Goal: Transaction & Acquisition: Purchase product/service

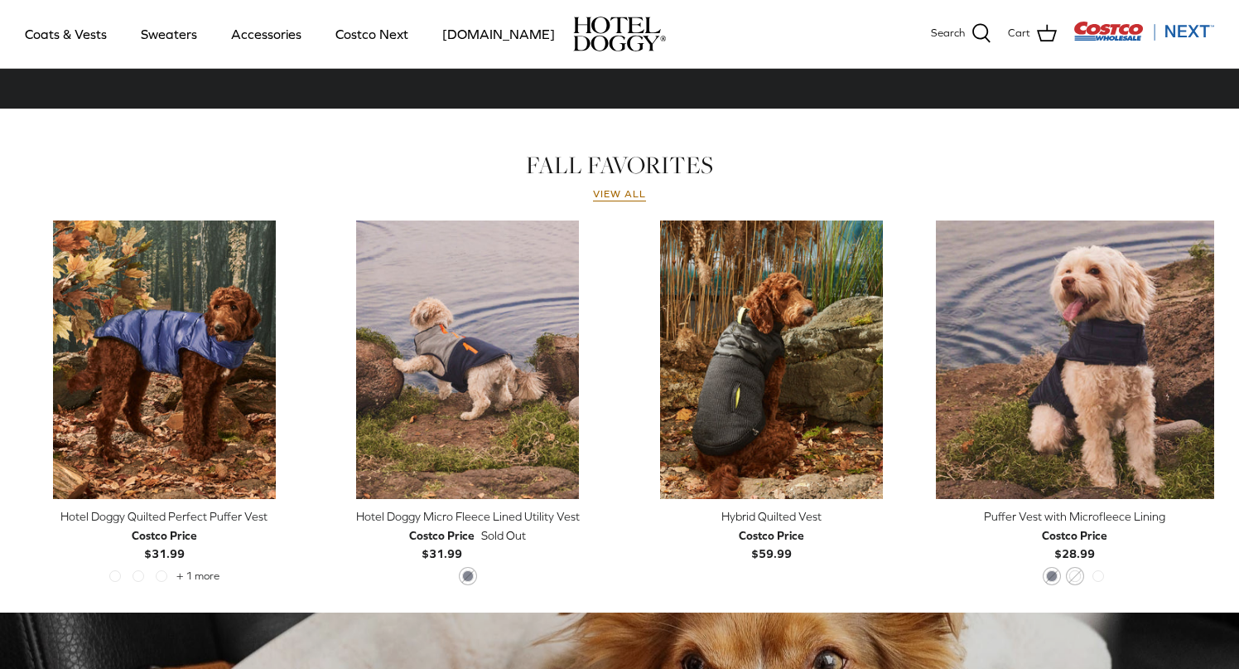
scroll to position [717, 0]
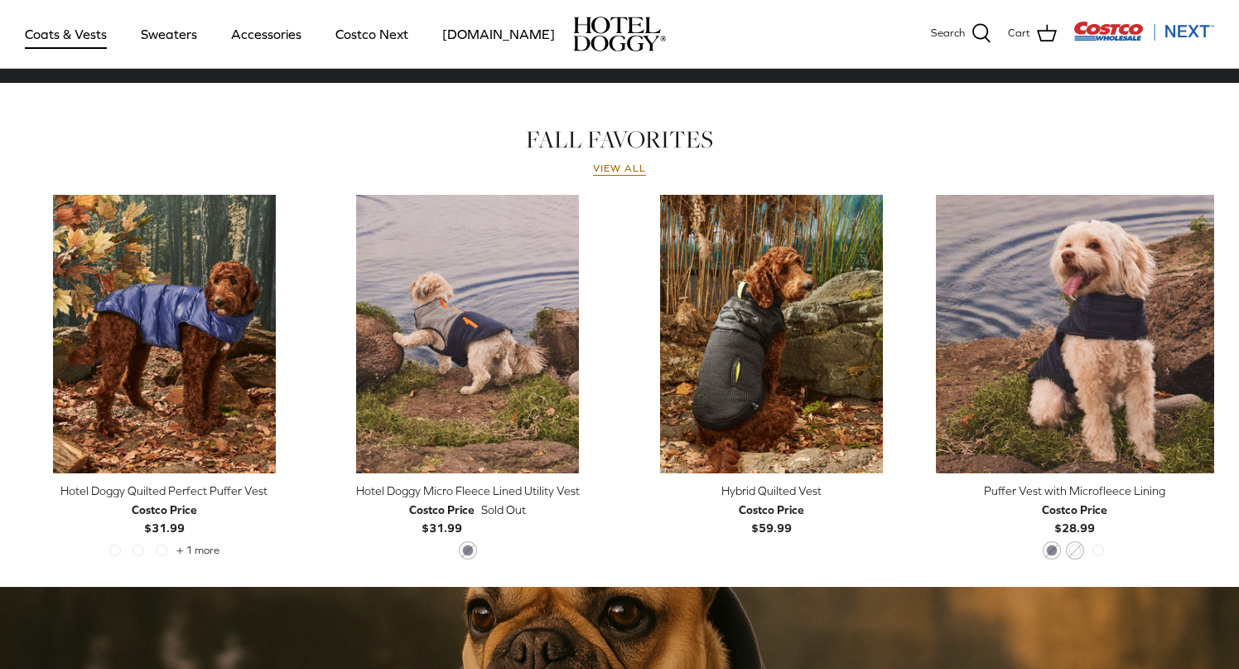
click at [70, 39] on link "Coats & Vests" at bounding box center [66, 34] width 112 height 56
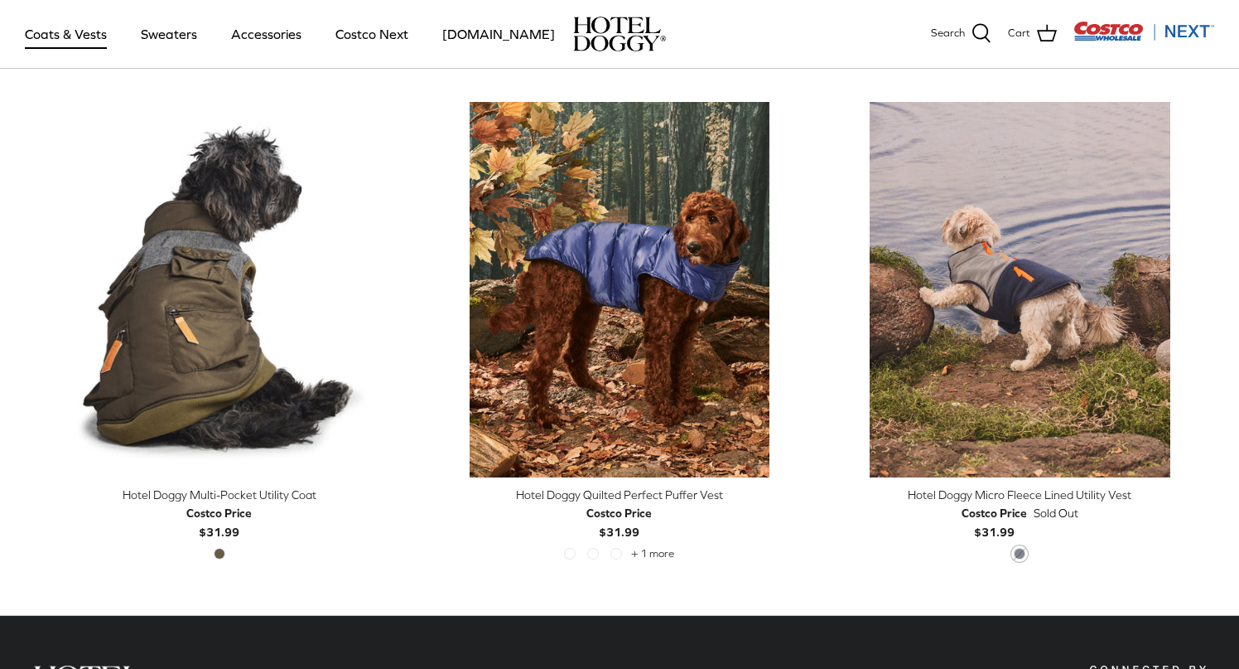
scroll to position [3443, 0]
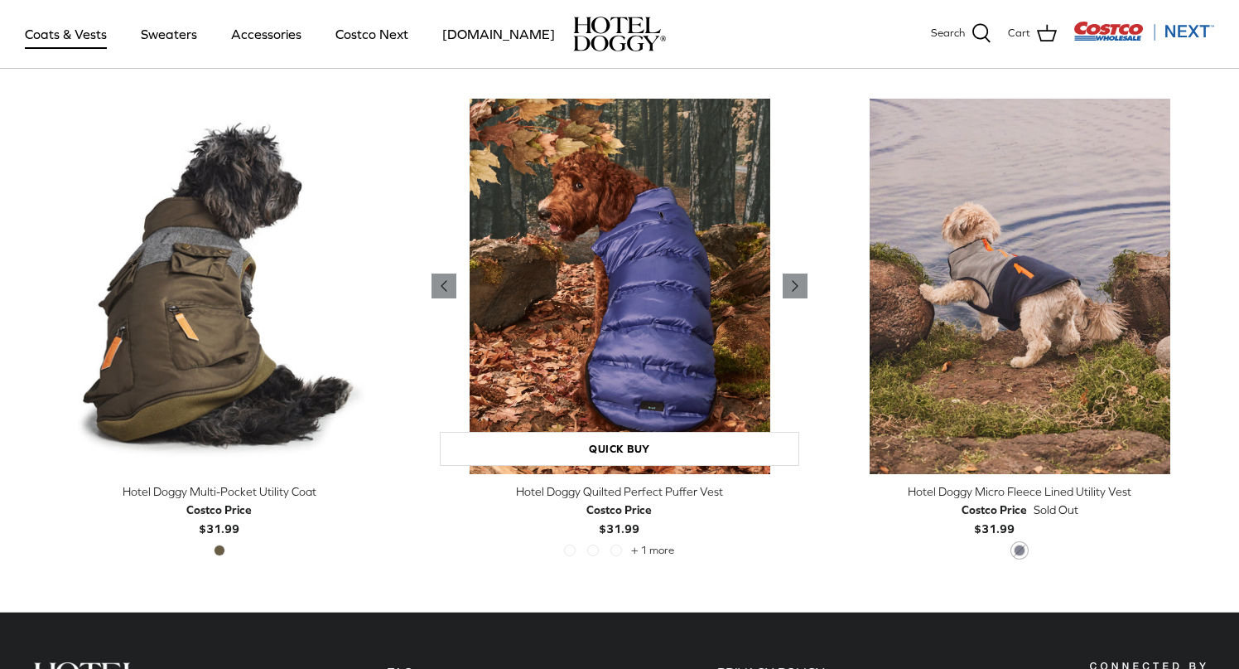
click at [654, 371] on img "Hotel Doggy Quilted Perfect Puffer Vest" at bounding box center [619, 286] width 375 height 375
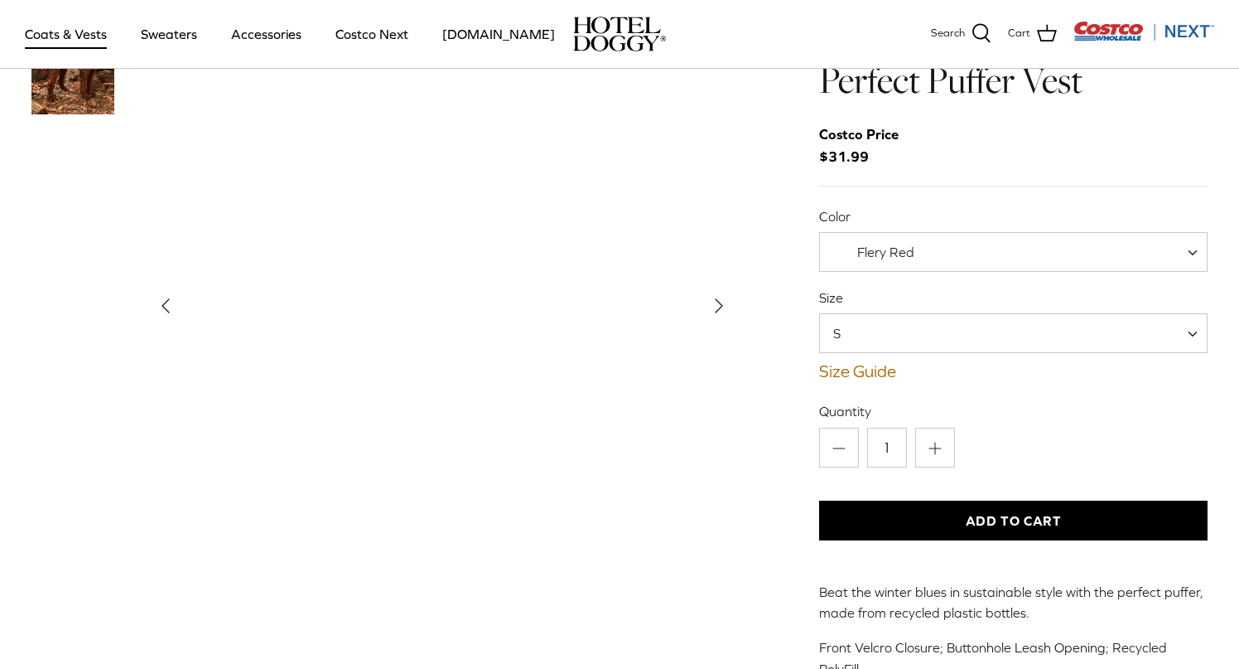
scroll to position [78, 0]
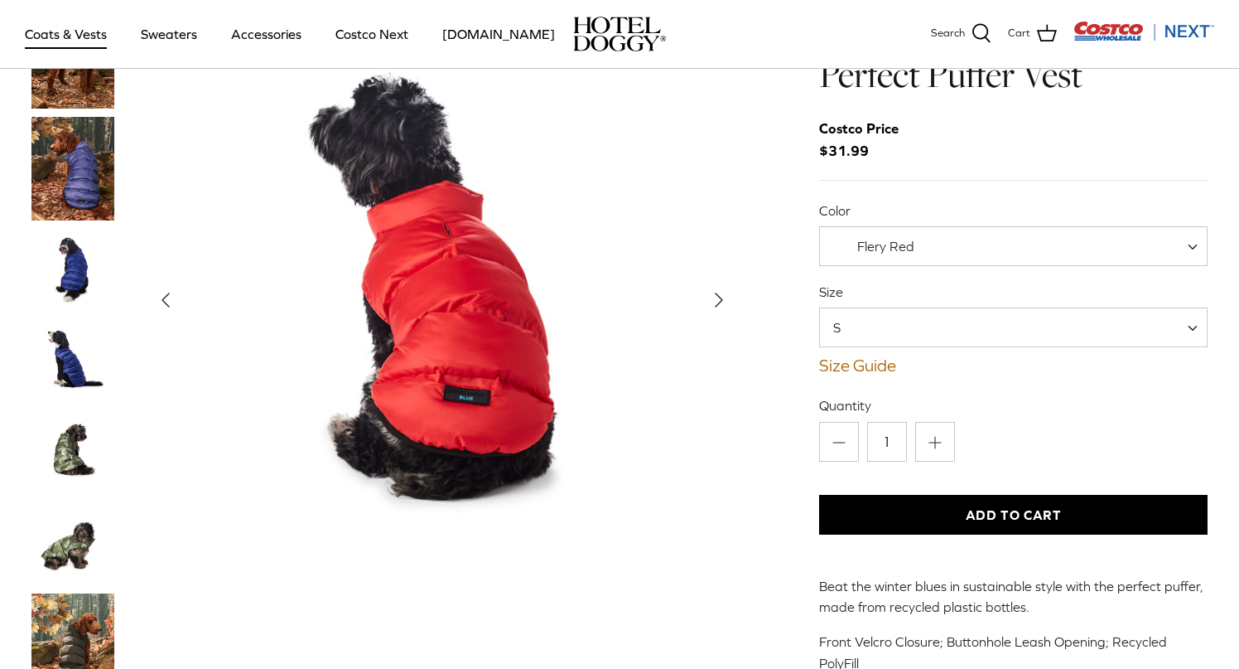
click at [852, 331] on span "S" at bounding box center [847, 327] width 54 height 18
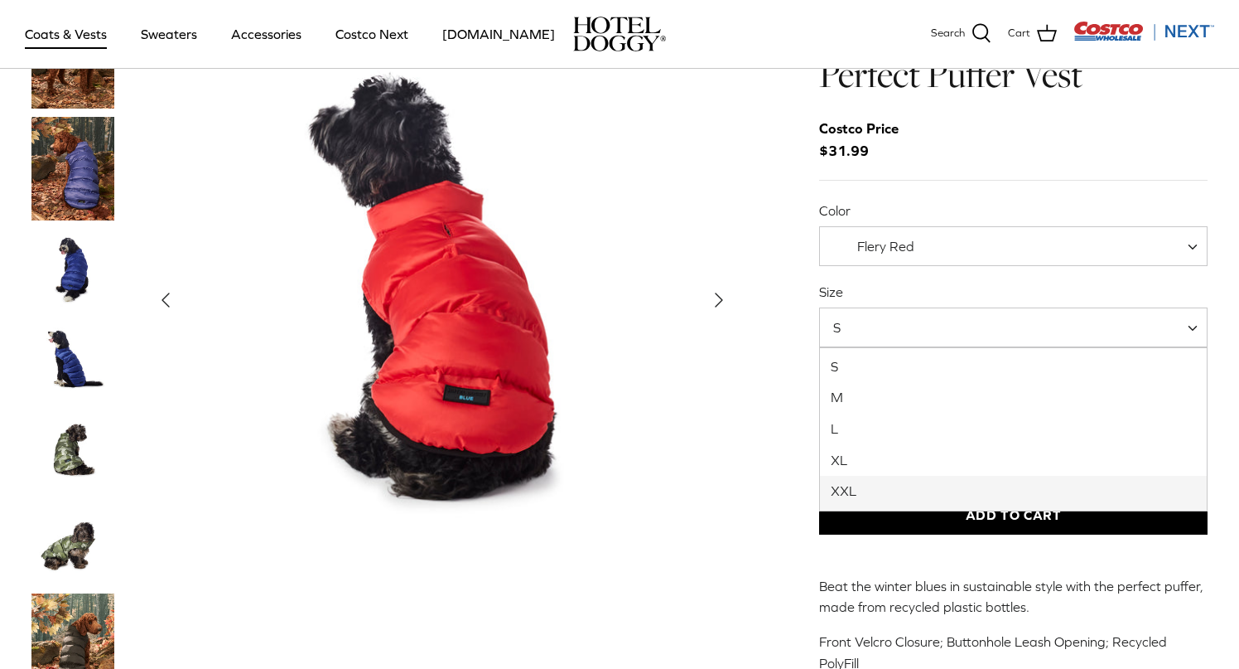
select select "XXL"
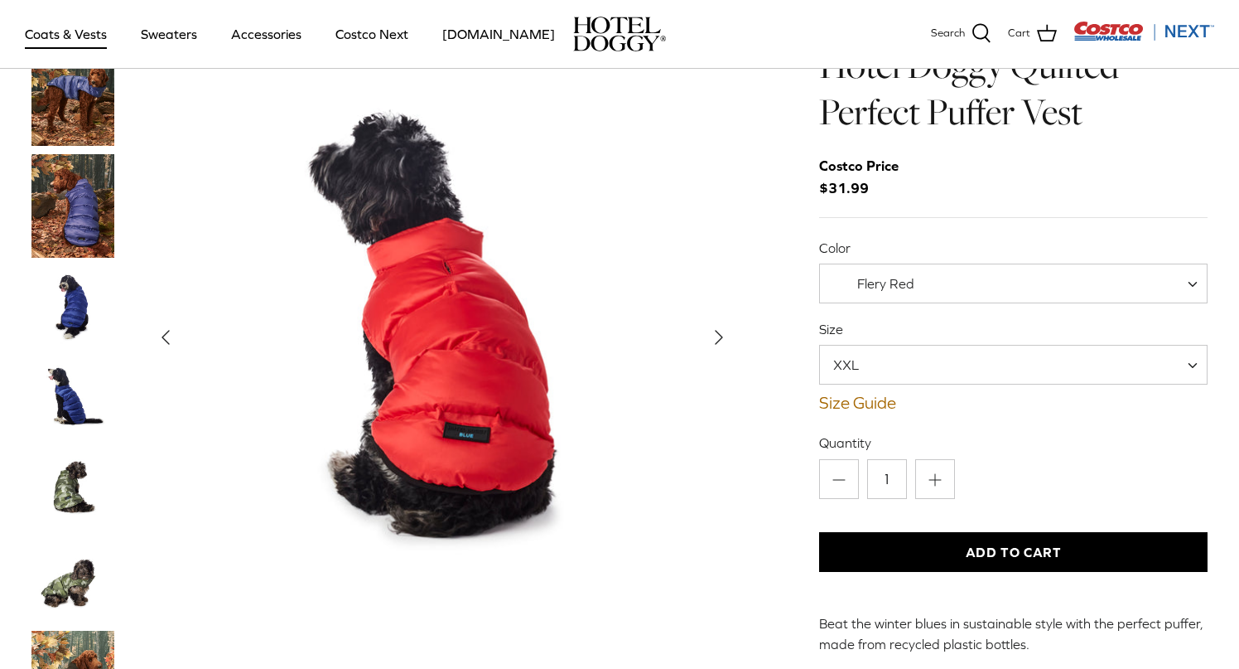
scroll to position [44, 0]
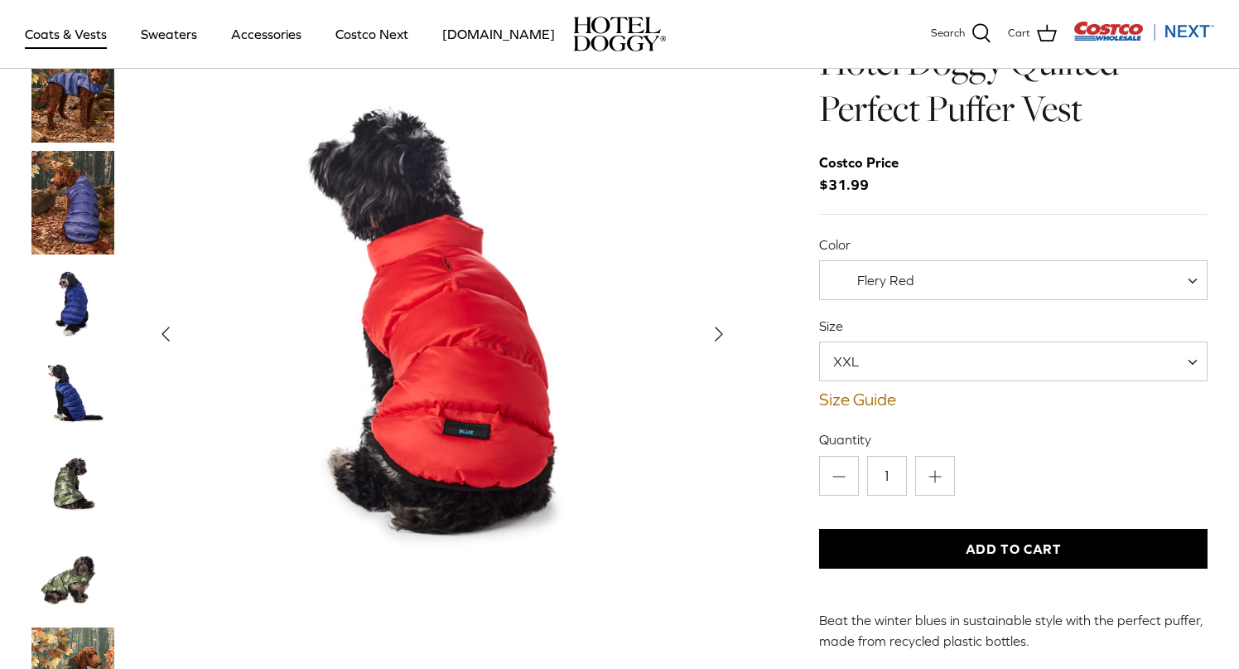
click at [78, 193] on img "Thumbnail Link" at bounding box center [72, 203] width 83 height 104
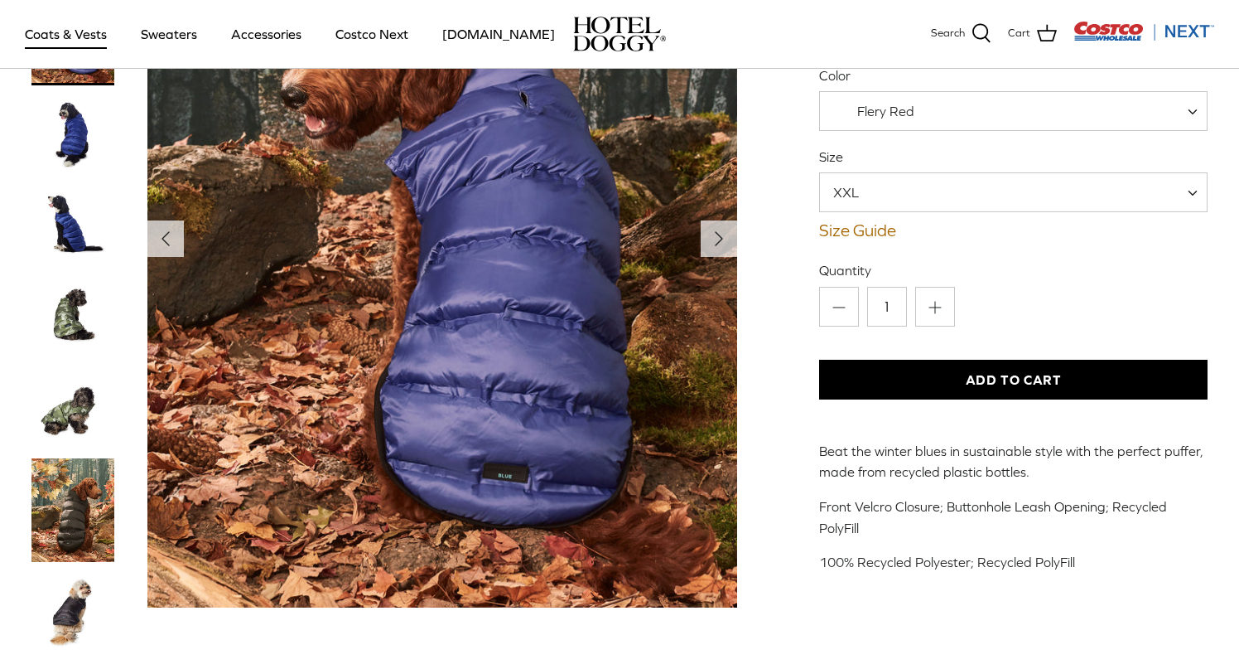
scroll to position [186, 0]
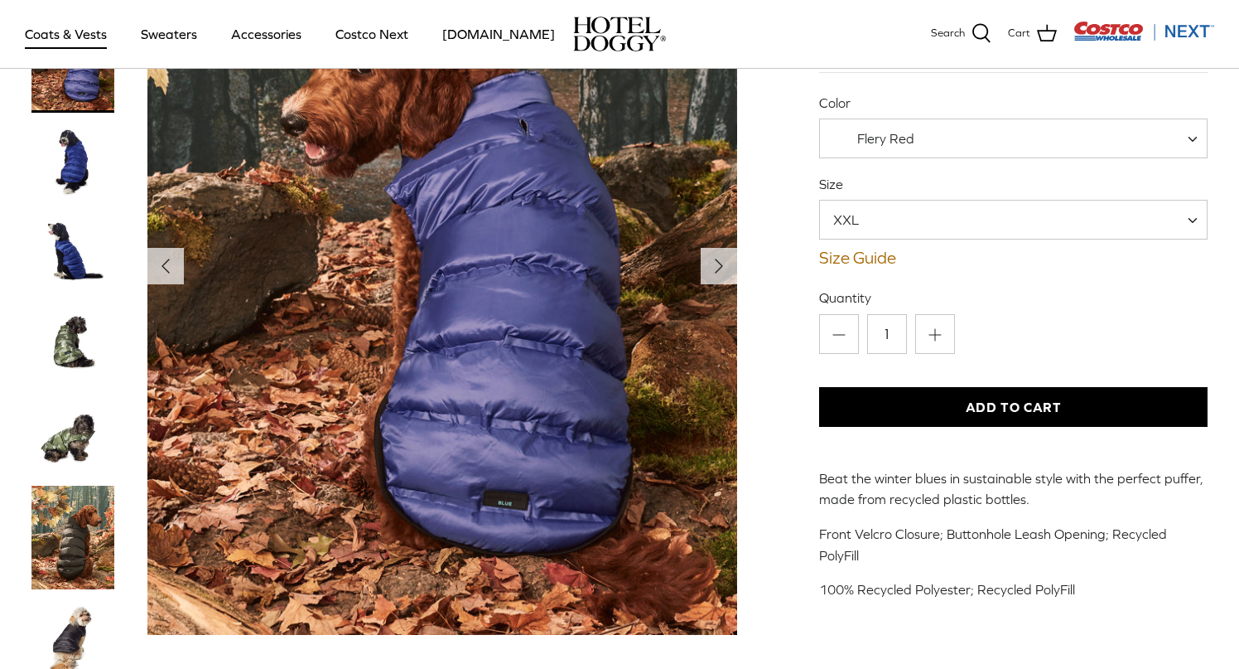
click at [68, 351] on img "Thumbnail Link" at bounding box center [72, 344] width 83 height 83
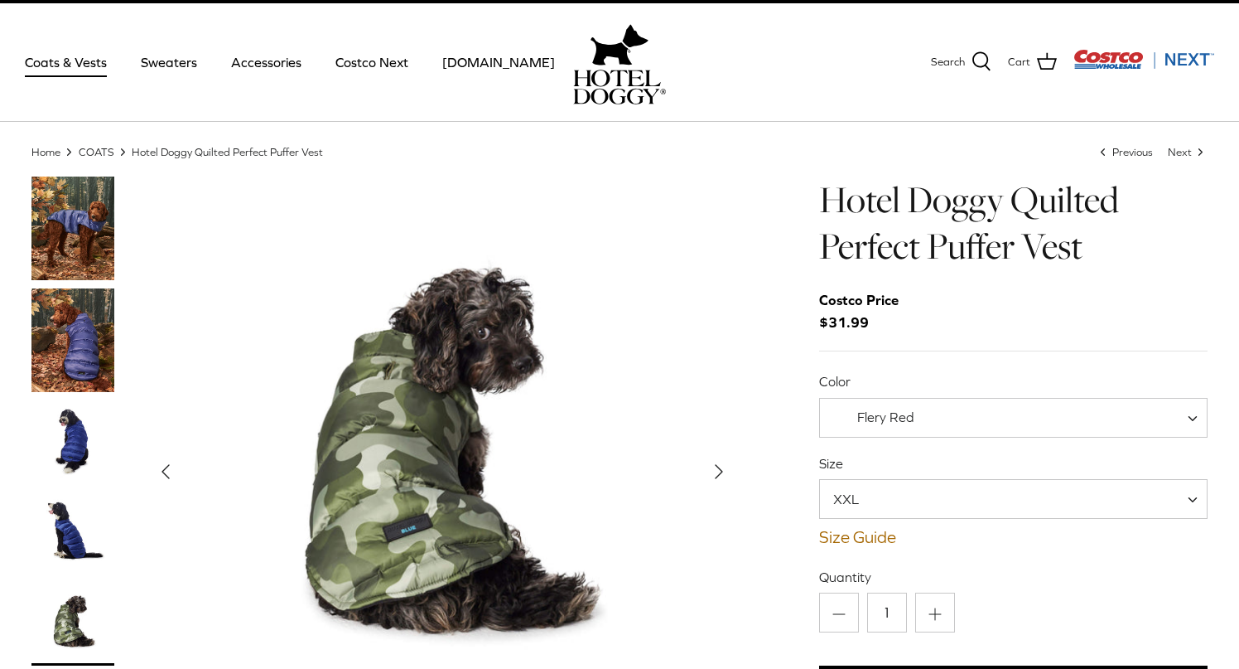
scroll to position [88, 0]
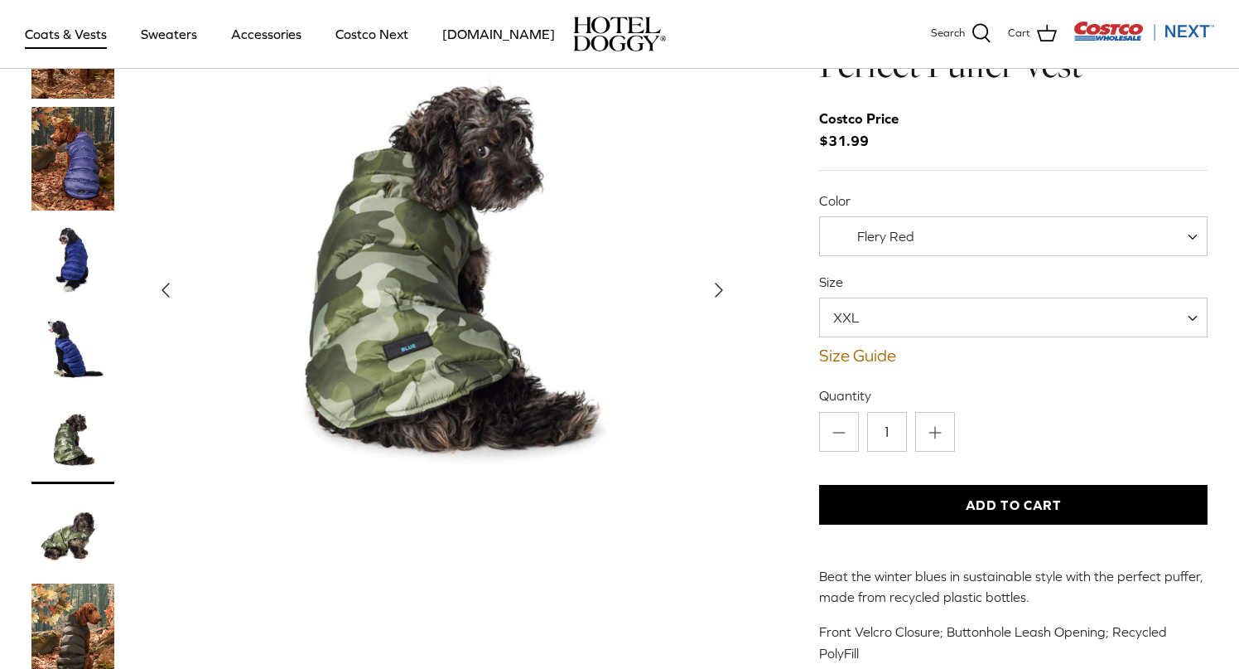
click at [1088, 243] on span "Flery Red" at bounding box center [1013, 236] width 389 height 40
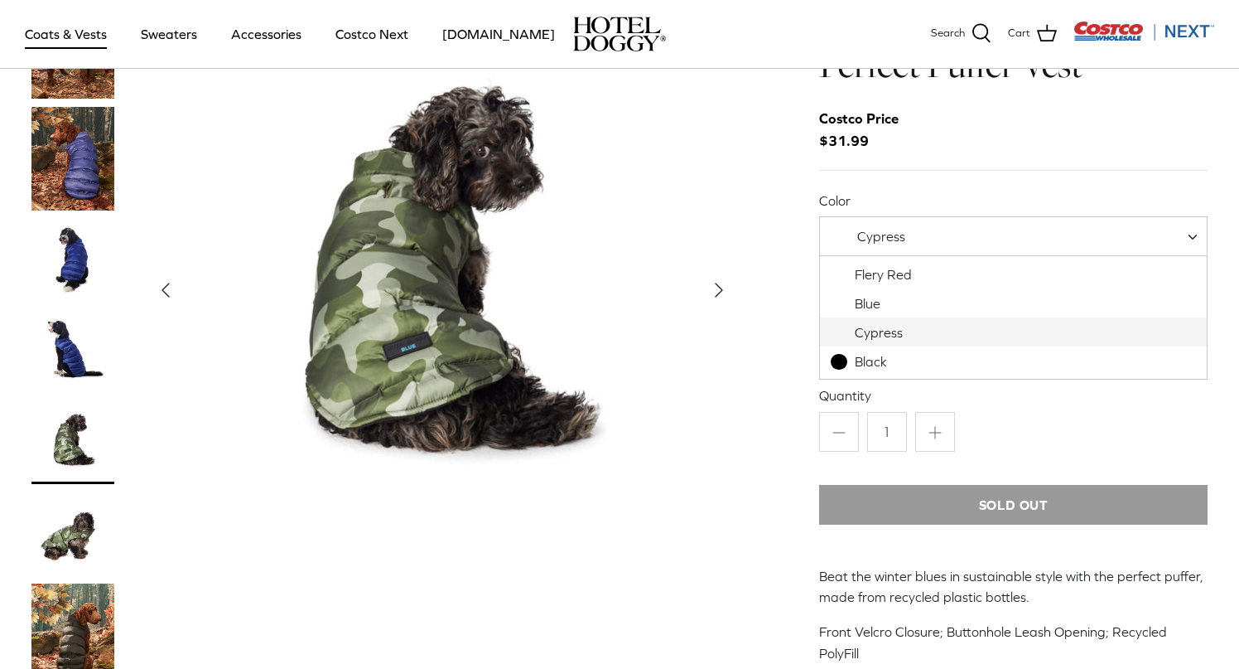
click at [986, 234] on span "Cypress" at bounding box center [1013, 236] width 389 height 40
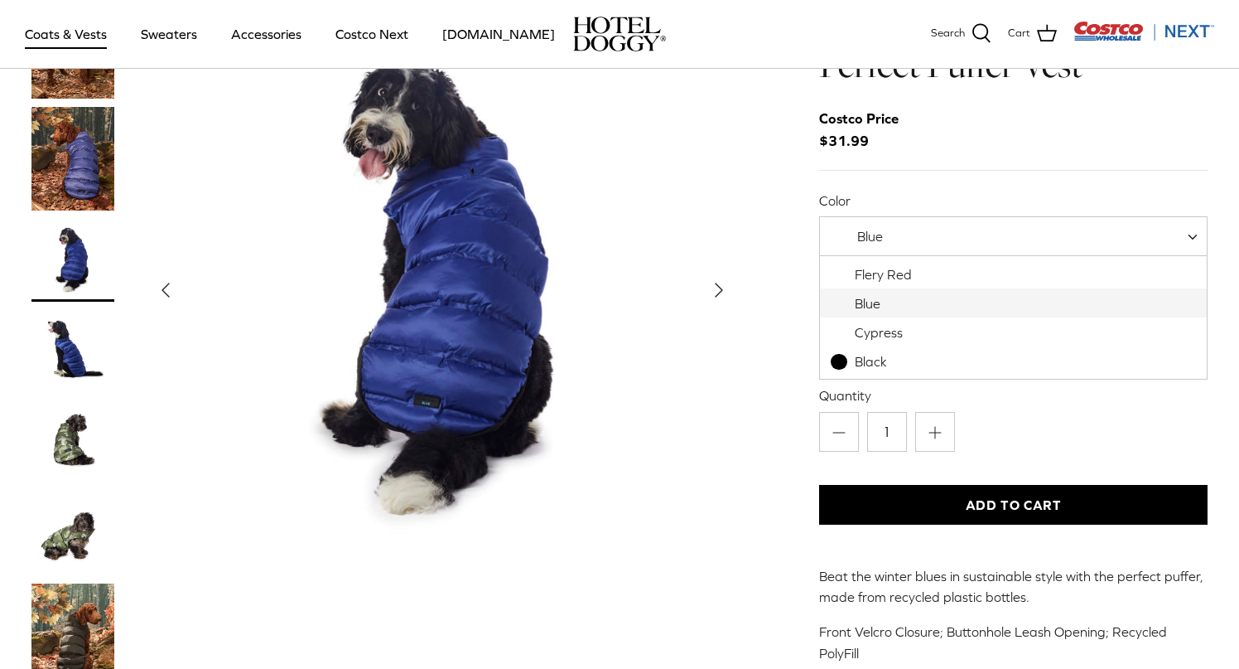
click at [909, 227] on span "Blue" at bounding box center [1013, 236] width 389 height 40
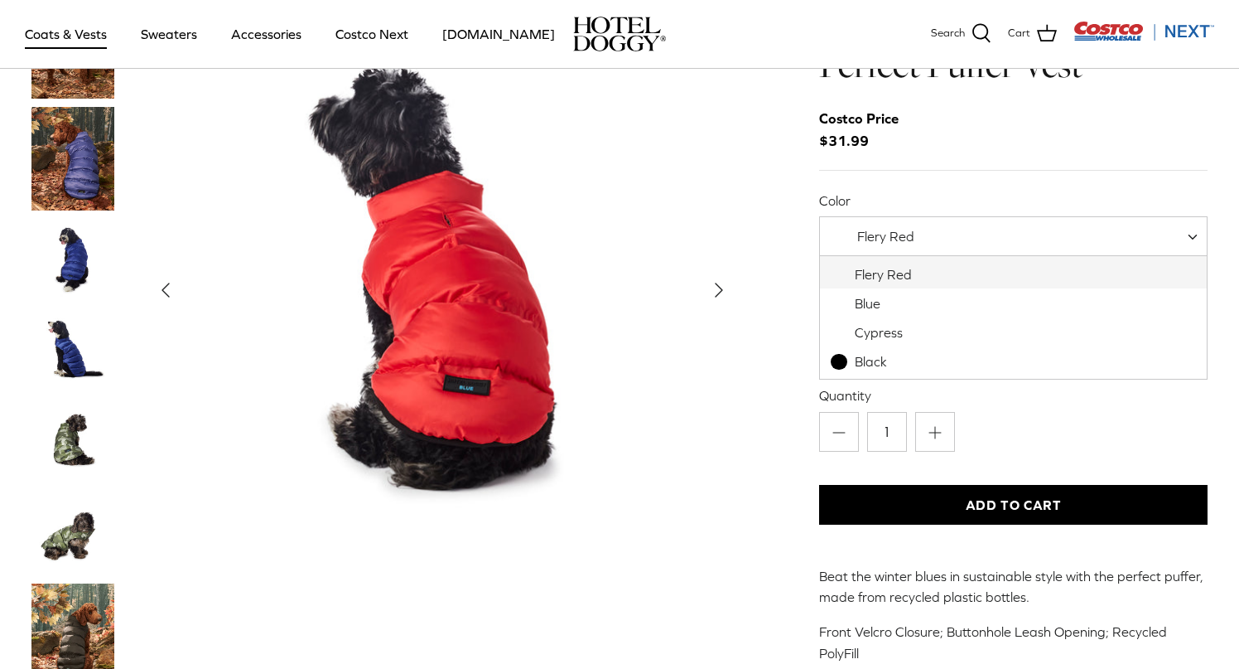
click at [889, 239] on span "Flery Red" at bounding box center [886, 236] width 57 height 15
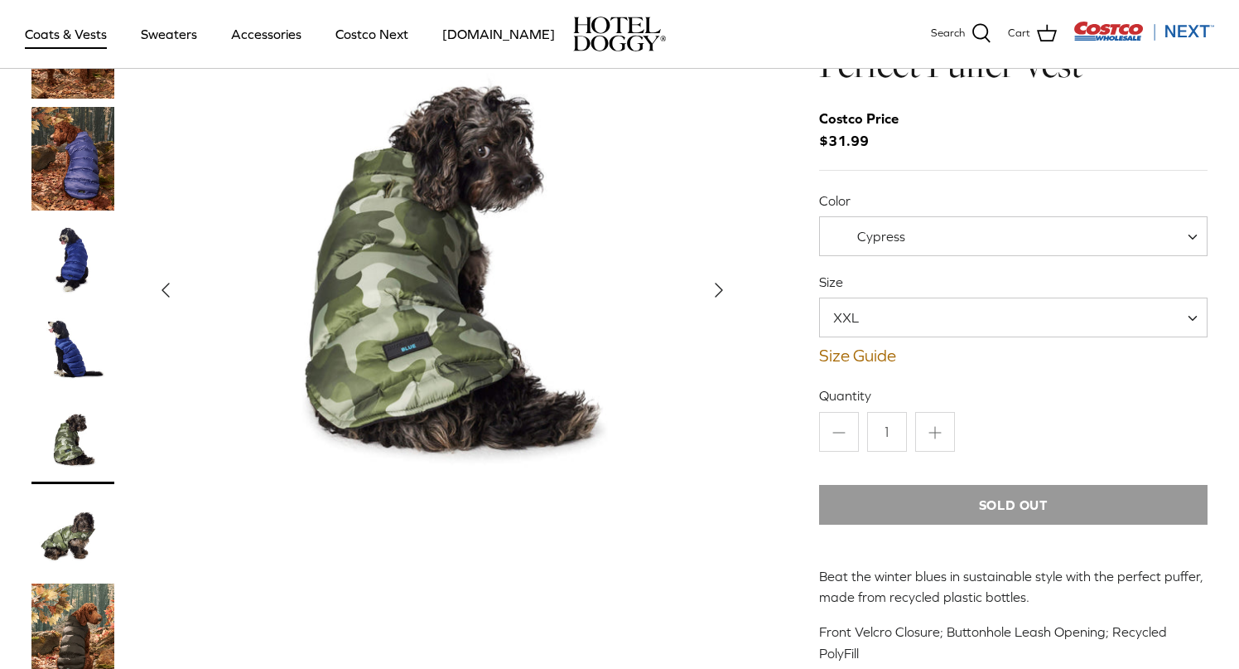
click at [899, 234] on span "Cypress" at bounding box center [882, 236] width 48 height 15
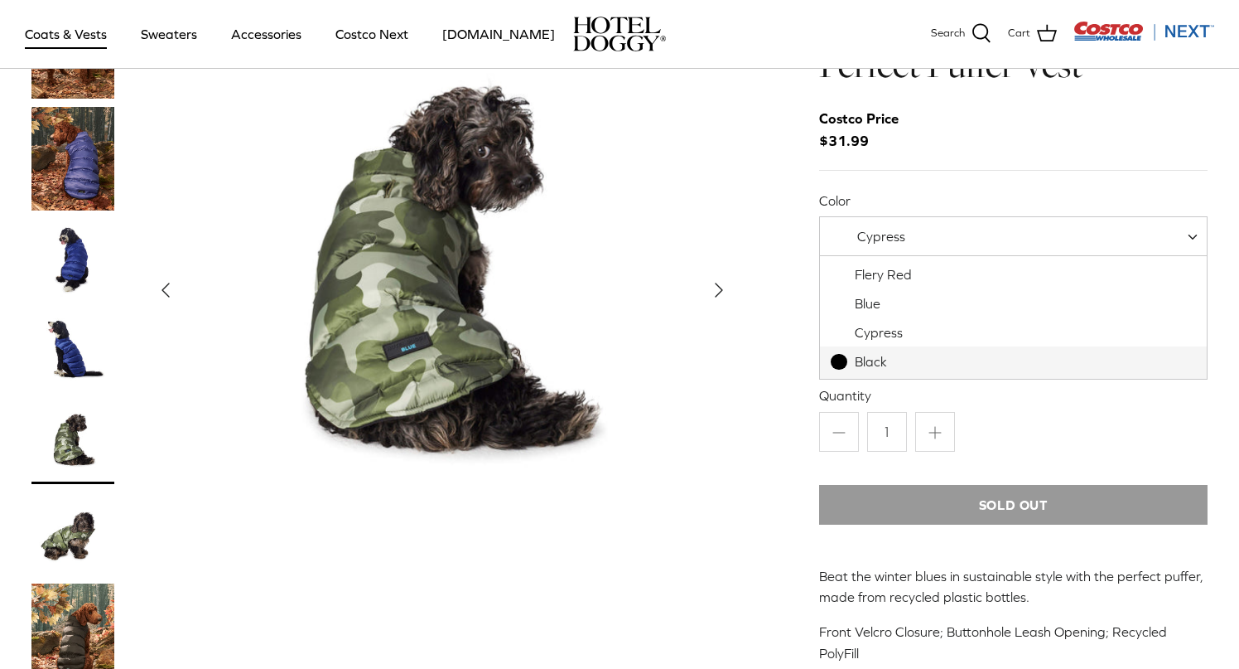
select select "Black"
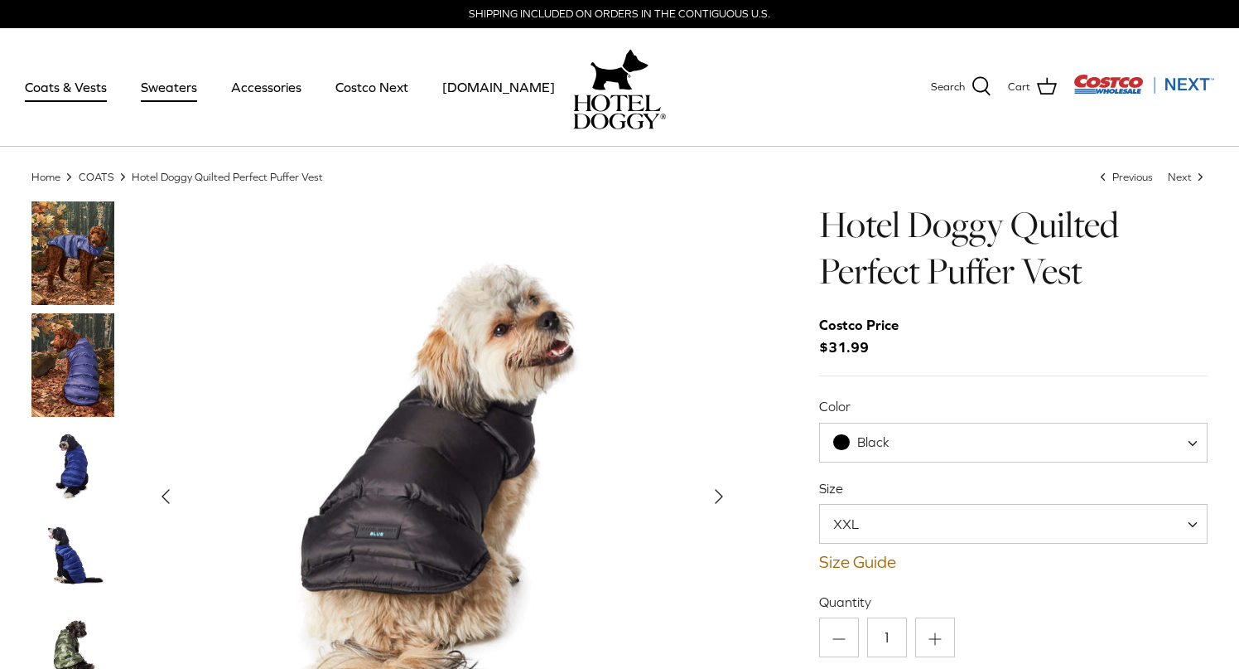
click at [165, 83] on link "Sweaters" at bounding box center [169, 87] width 86 height 56
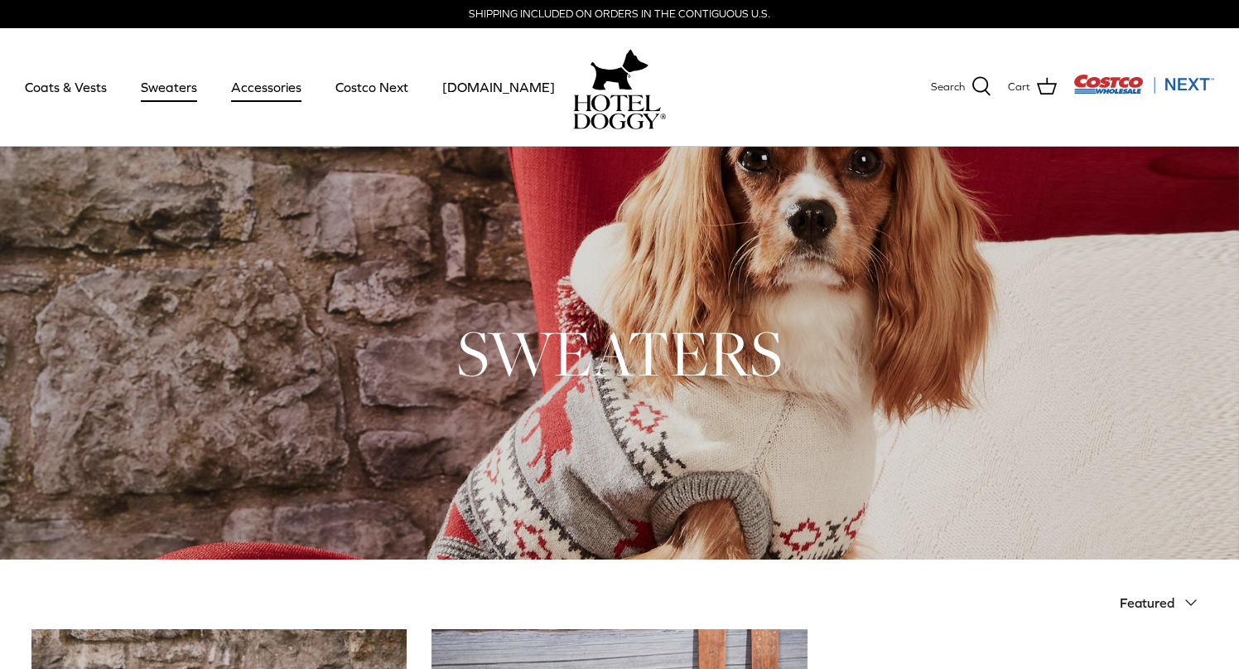
click at [269, 85] on link "Accessories" at bounding box center [266, 87] width 100 height 56
